Goal: Task Accomplishment & Management: Manage account settings

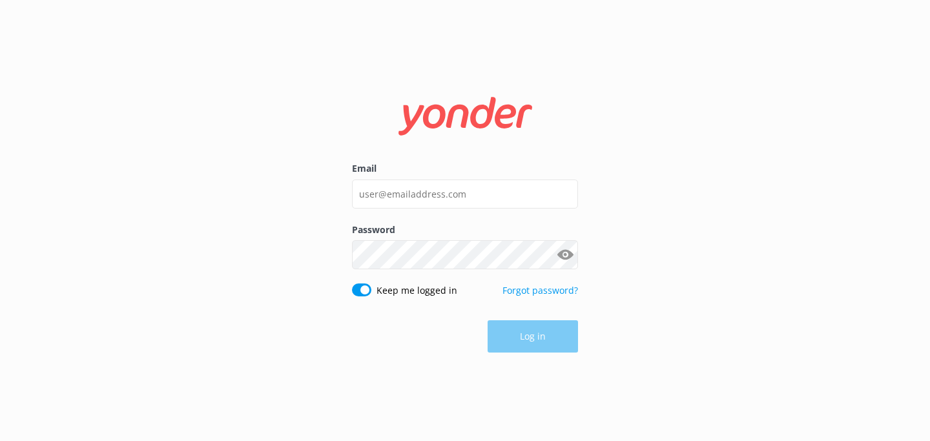
click at [430, 176] on div "Email" at bounding box center [465, 192] width 226 height 61
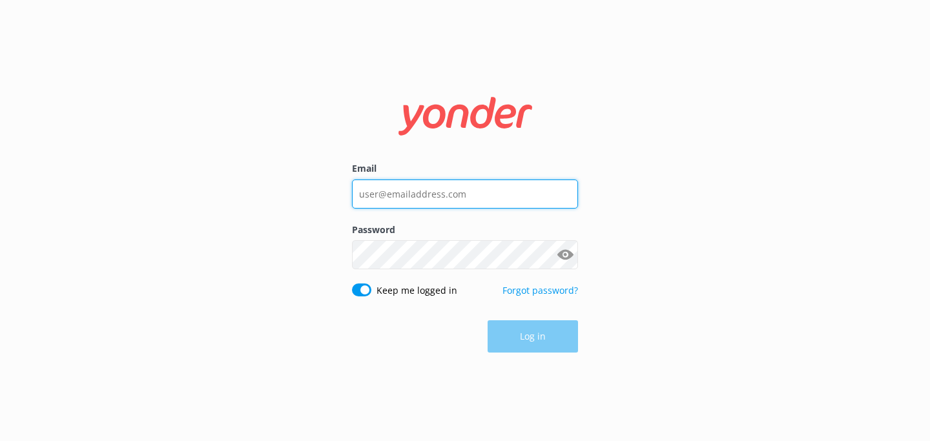
click at [437, 204] on input "Email" at bounding box center [465, 194] width 226 height 29
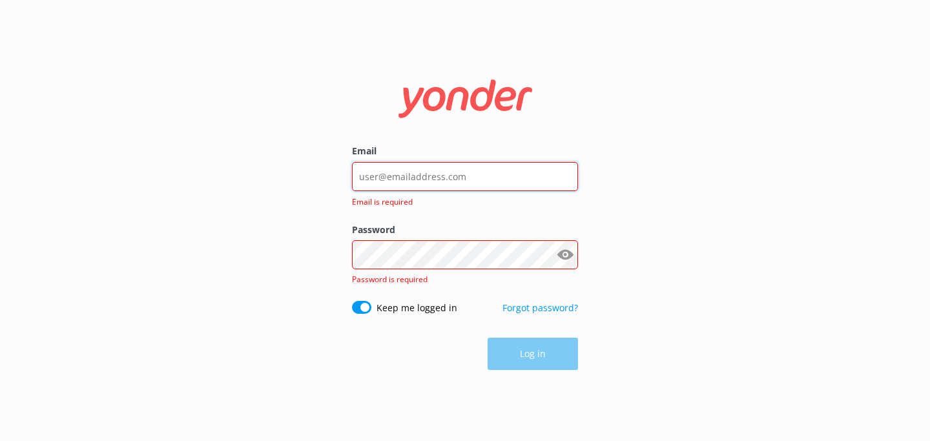
type input "[EMAIL_ADDRESS][DOMAIN_NAME]"
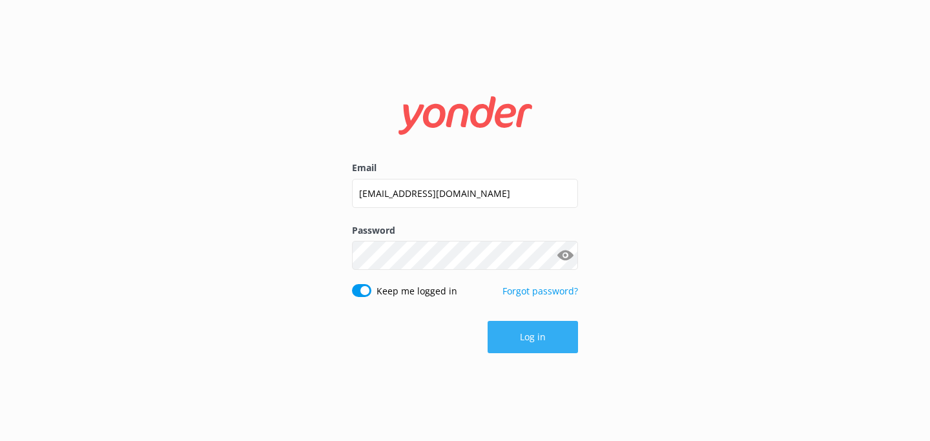
click at [534, 341] on button "Log in" at bounding box center [533, 337] width 90 height 32
